Goal: Task Accomplishment & Management: Use online tool/utility

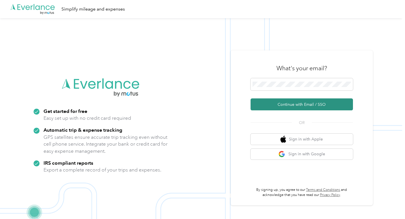
click at [279, 102] on button "Continue with Email / SSO" at bounding box center [302, 104] width 102 height 12
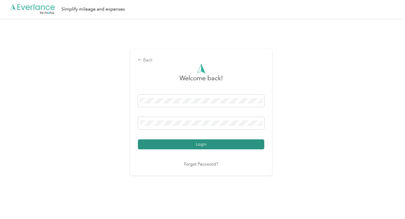
click at [188, 144] on button "Login" at bounding box center [201, 144] width 126 height 10
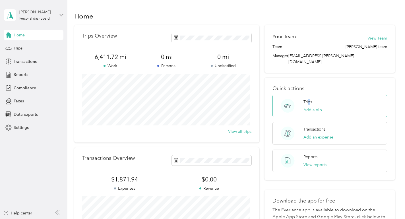
click at [308, 99] on div "Trips Add a trip" at bounding box center [313, 106] width 18 height 14
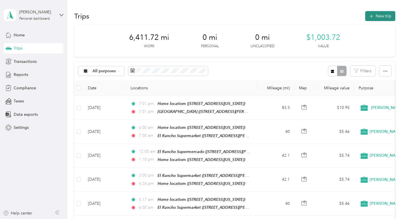
click at [377, 15] on button "New trip" at bounding box center [380, 16] width 30 height 10
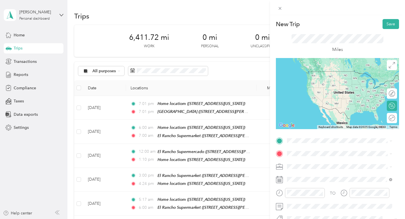
click at [315, 80] on div "Home locatiom [STREET_ADDRESS][US_STATE]" at bounding box center [326, 75] width 57 height 12
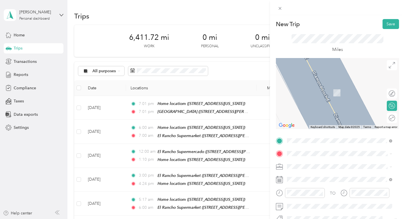
click at [320, 93] on span "[STREET_ADDRESS][PERSON_NAME]" at bounding box center [332, 92] width 68 height 5
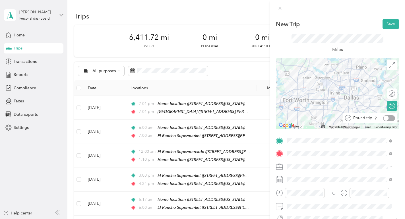
click at [389, 119] on div at bounding box center [389, 118] width 12 height 6
click at [386, 24] on button "Save" at bounding box center [391, 24] width 17 height 10
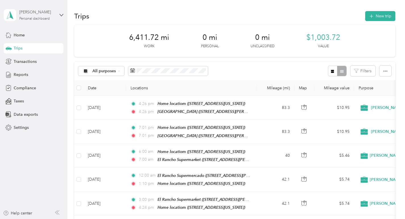
click at [28, 14] on div "[PERSON_NAME]" at bounding box center [37, 12] width 36 height 6
click at [24, 46] on div "Log out" at bounding box center [20, 47] width 22 height 6
